Goal: Check status

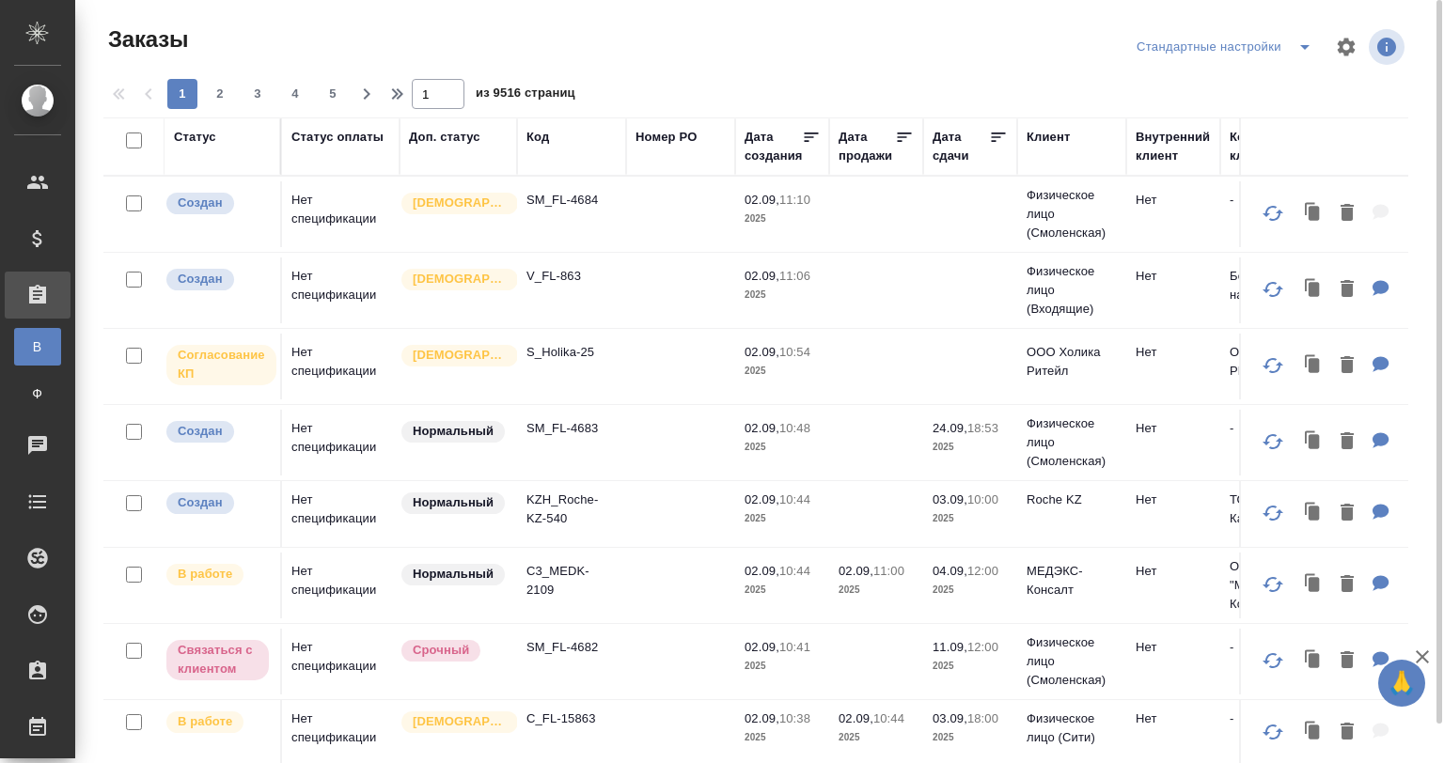
click at [565, 207] on p "SM_FL-4684" at bounding box center [571, 200] width 90 height 19
click at [589, 495] on p "KZH_Roche-KZ-540" at bounding box center [571, 510] width 90 height 38
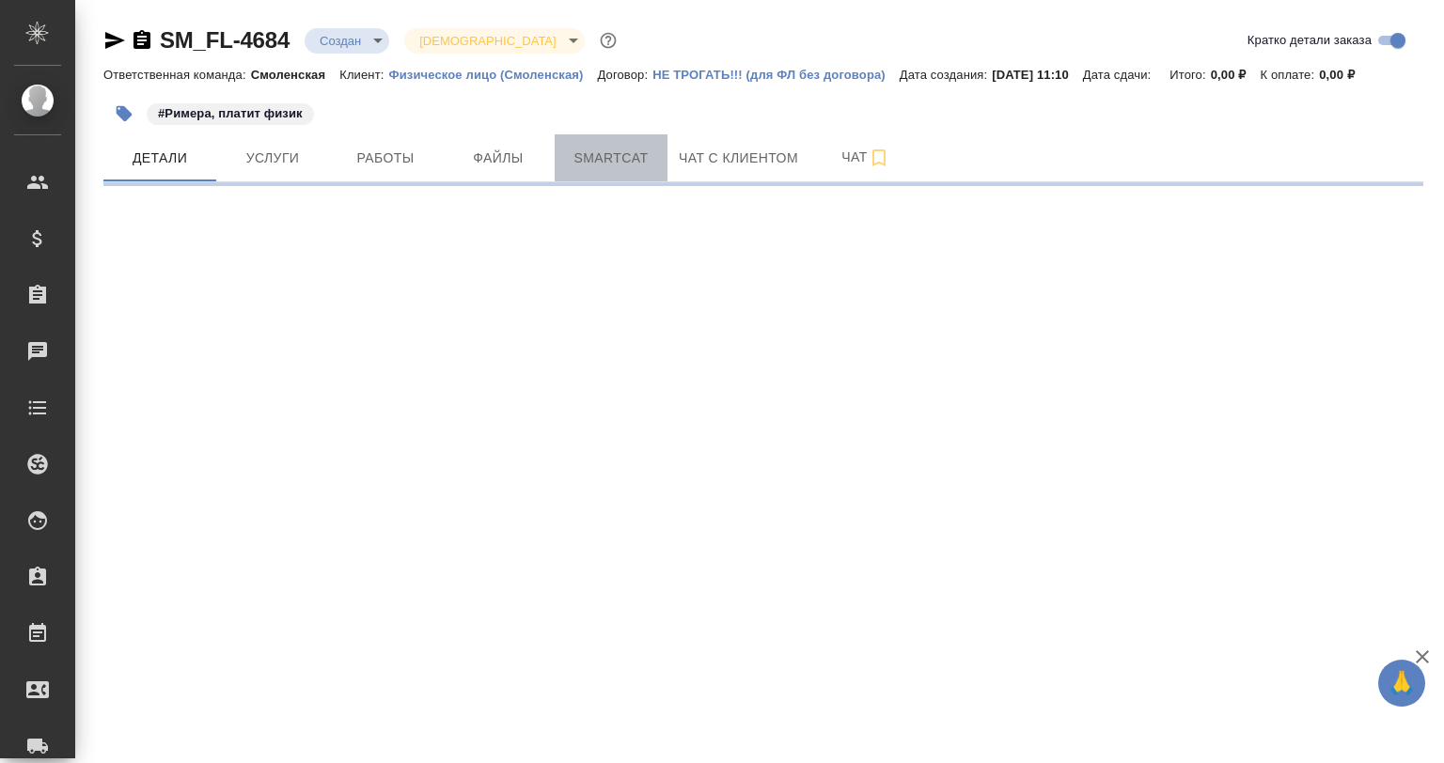
click at [581, 164] on span "Smartcat" at bounding box center [611, 158] width 90 height 23
select select "RU"
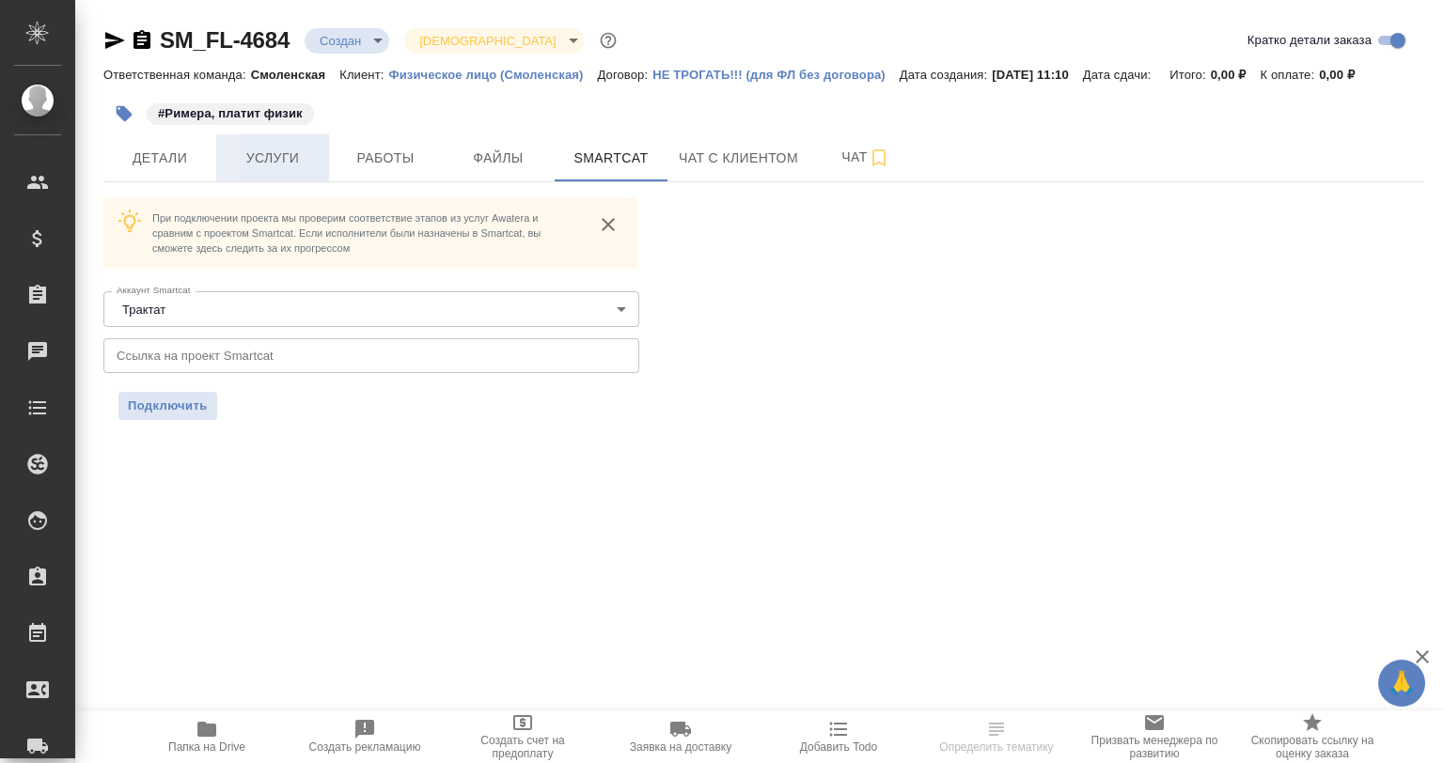
click at [282, 162] on span "Услуги" at bounding box center [272, 158] width 90 height 23
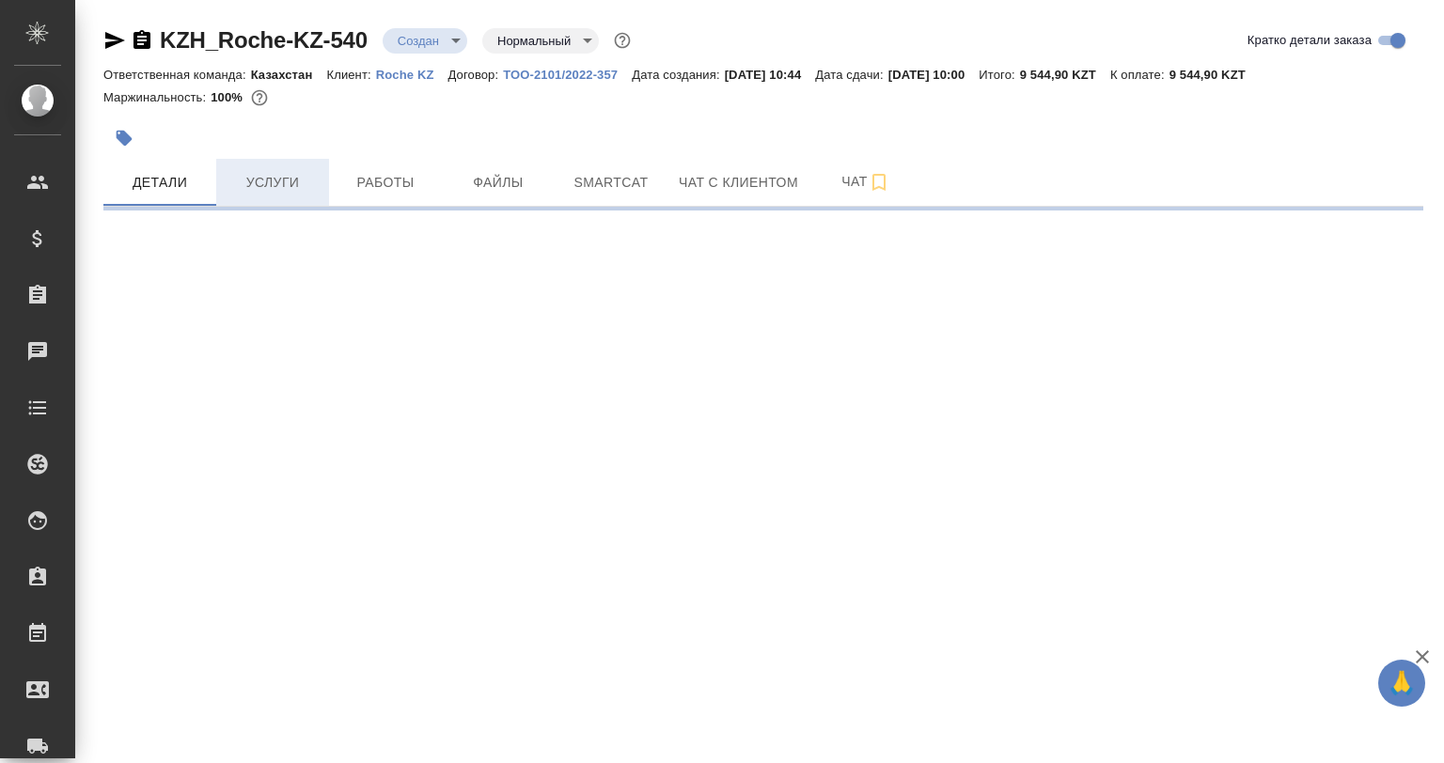
select select "RU"
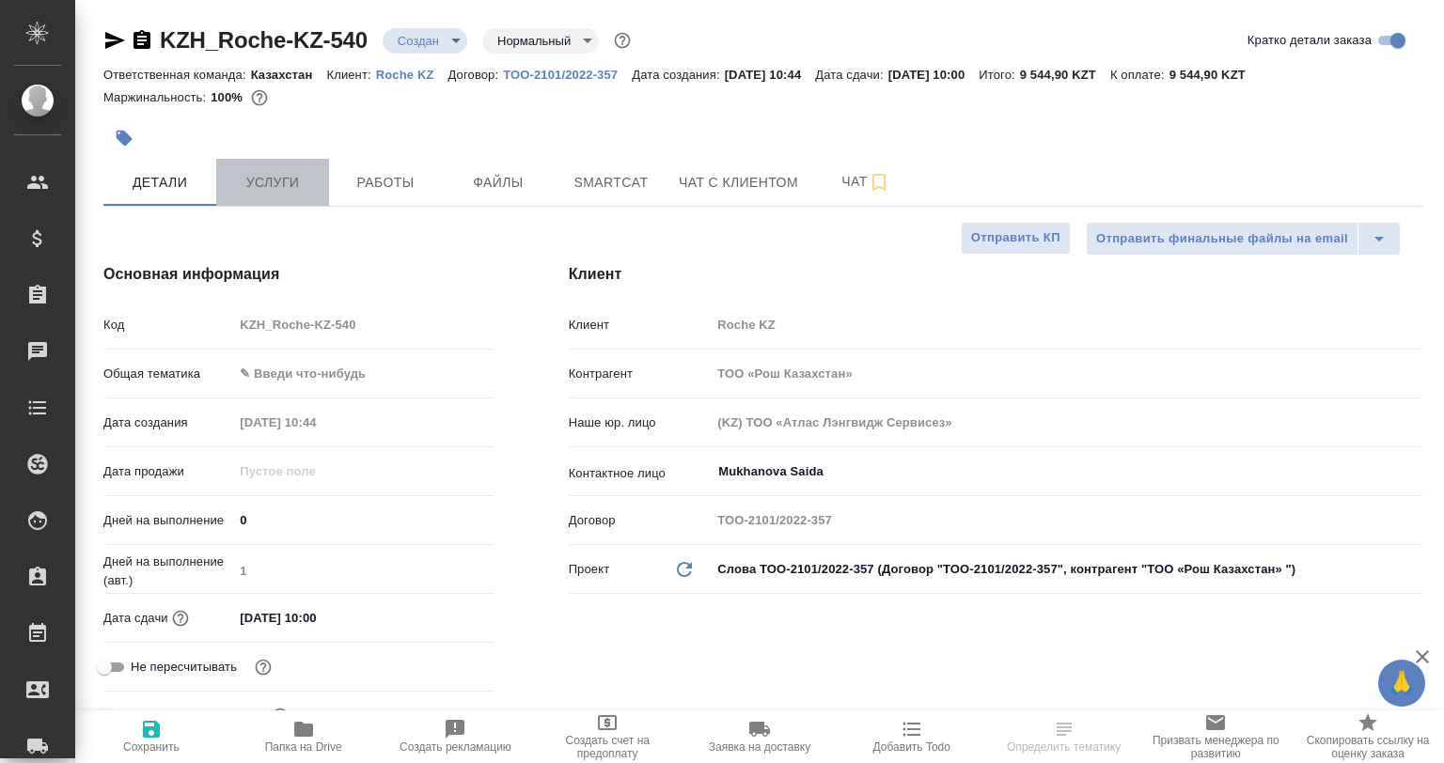
click at [266, 177] on span "Услуги" at bounding box center [272, 182] width 90 height 23
type textarea "x"
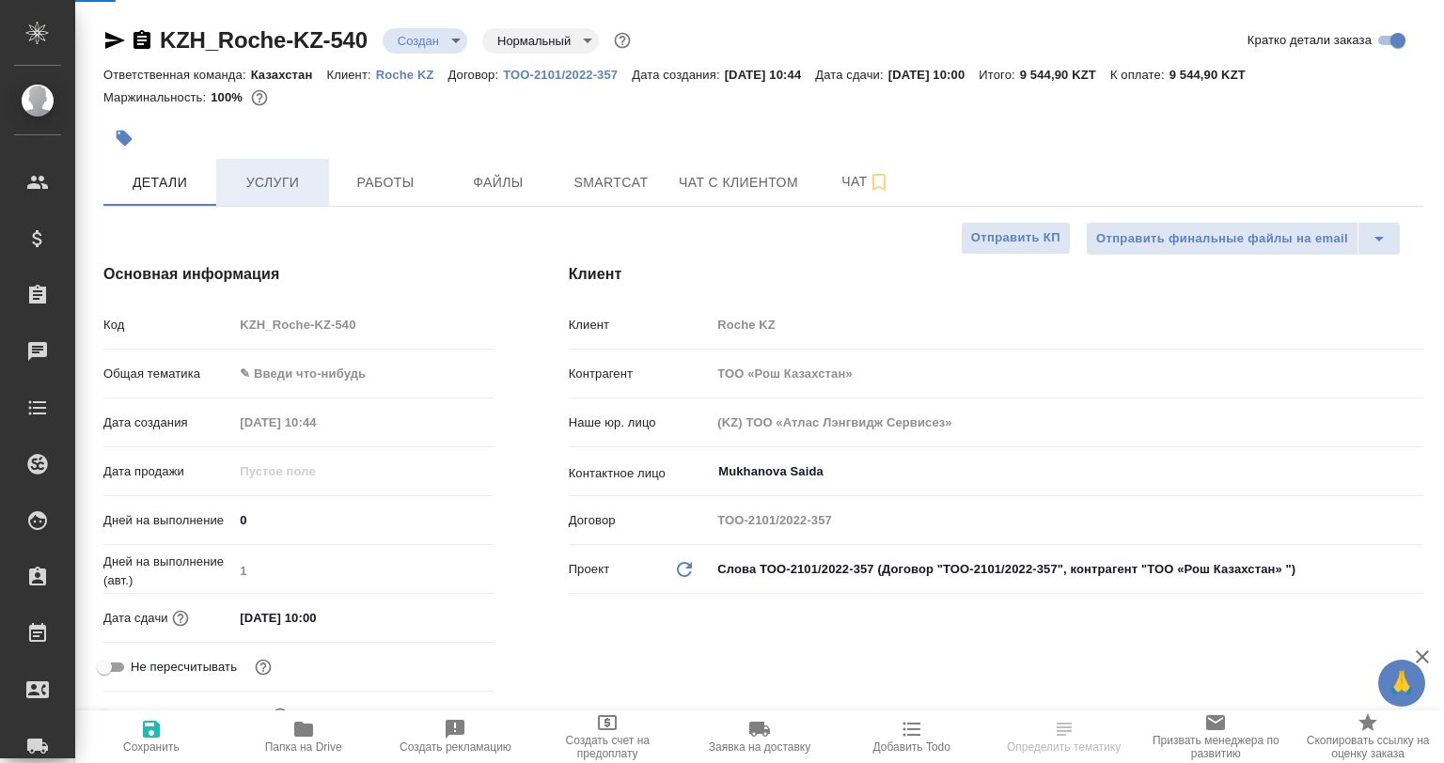
type textarea "x"
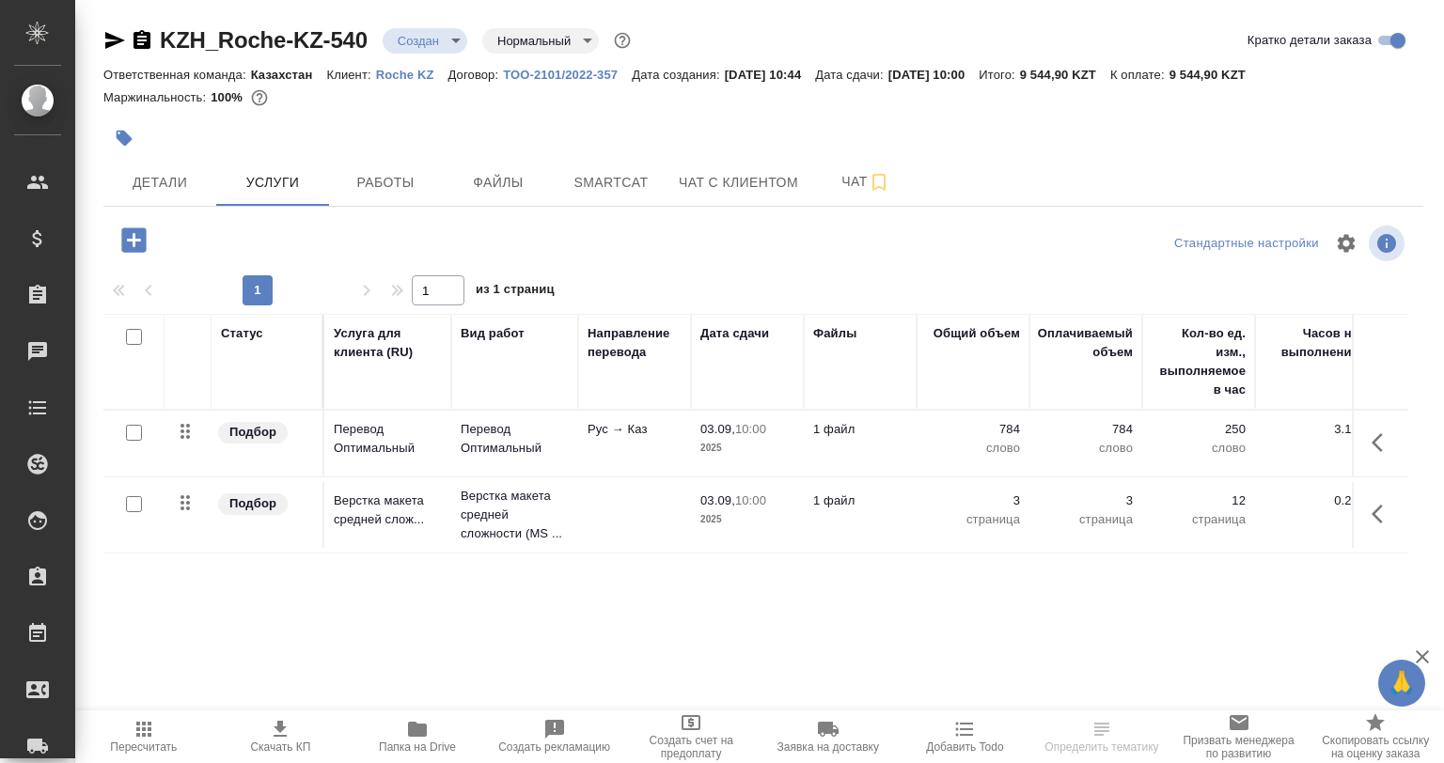
click at [586, 432] on td "Рус → Каз" at bounding box center [634, 444] width 113 height 66
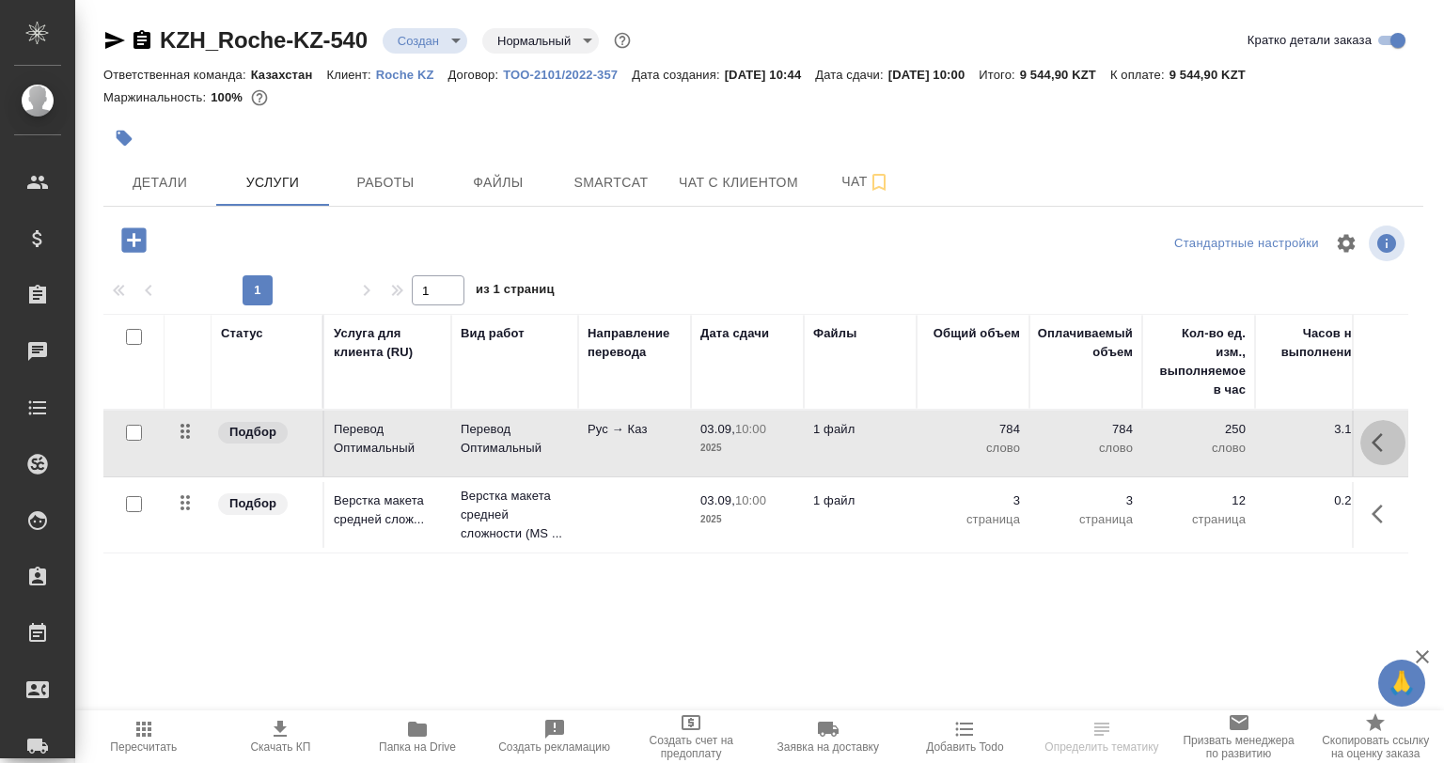
click at [1381, 445] on icon "button" at bounding box center [1382, 442] width 23 height 23
click at [1278, 436] on icon "button" at bounding box center [1276, 442] width 23 height 23
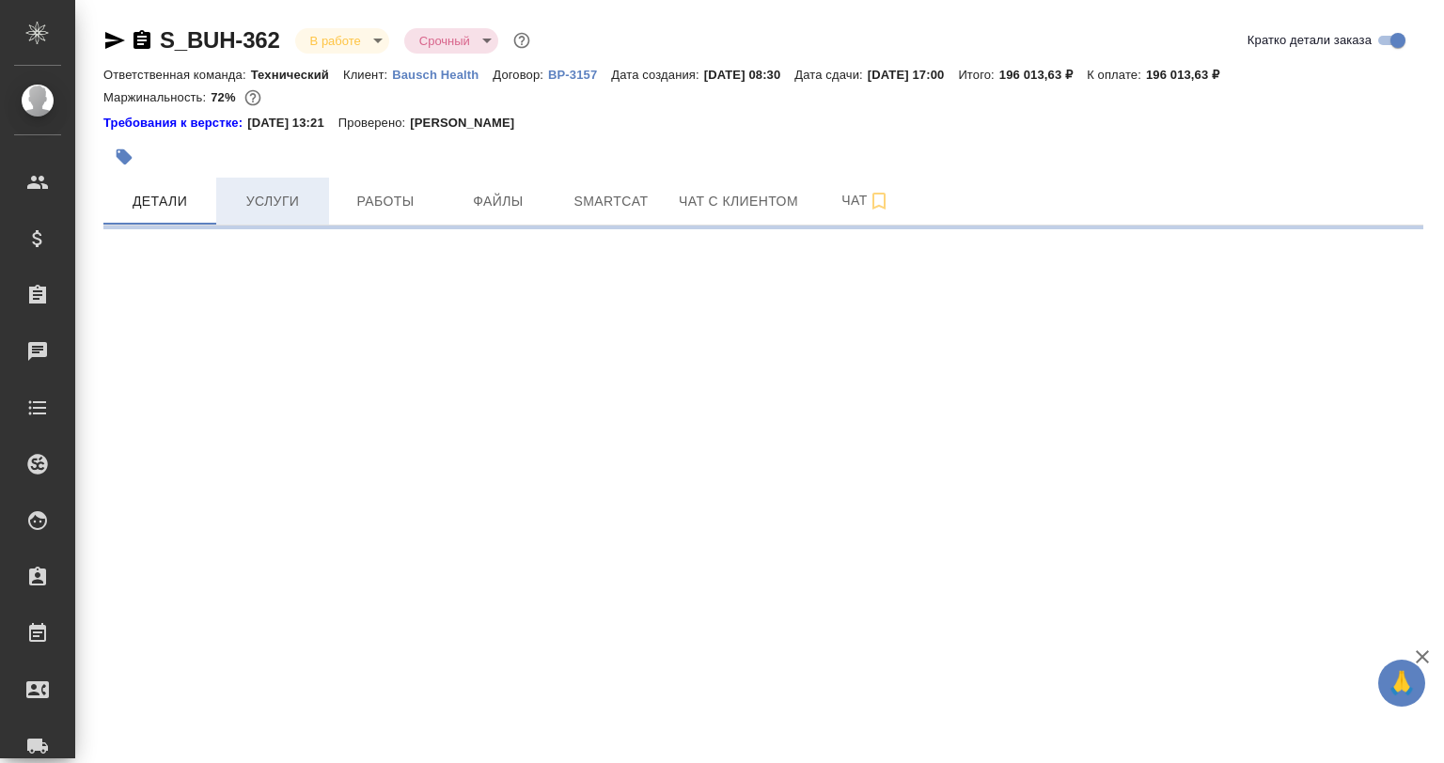
select select "RU"
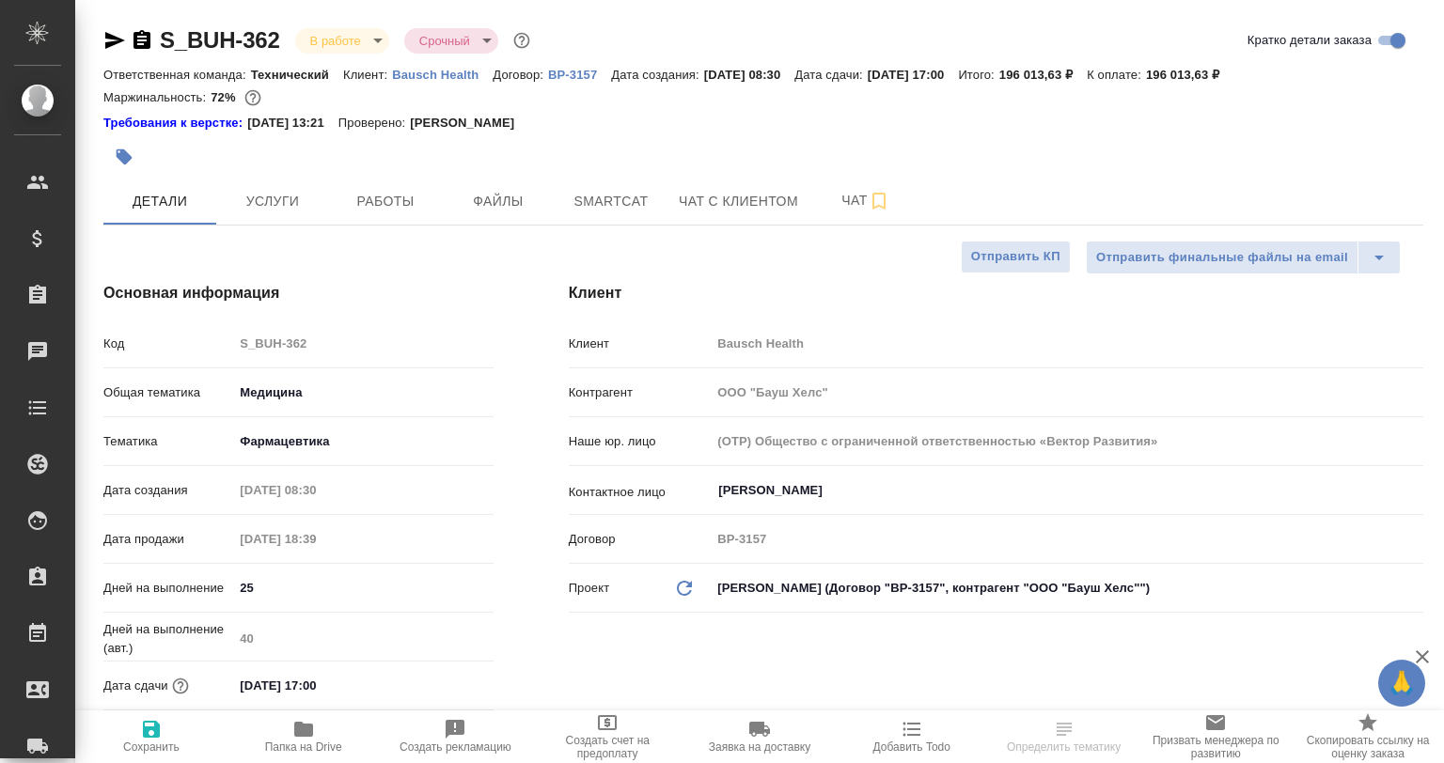
type textarea "x"
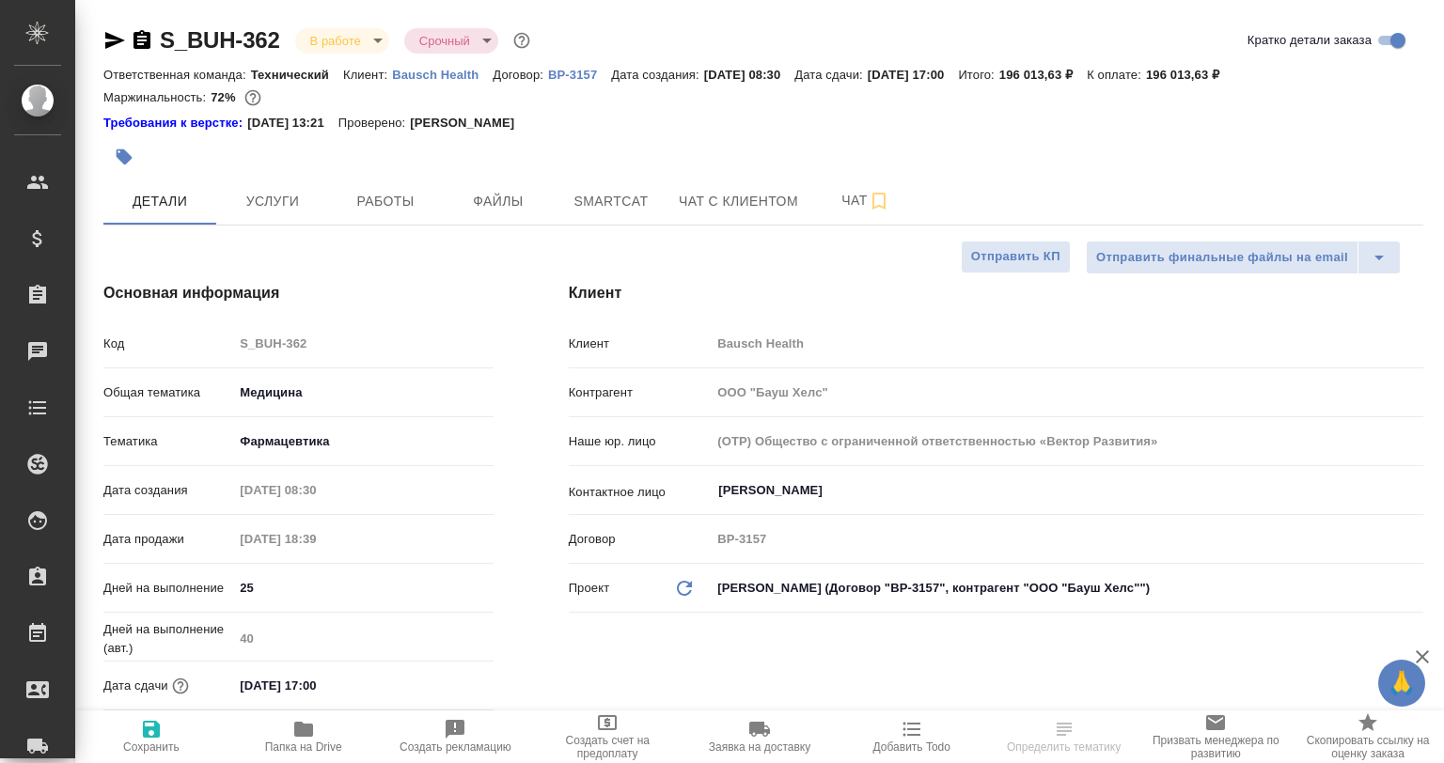
type textarea "x"
